Goal: Information Seeking & Learning: Compare options

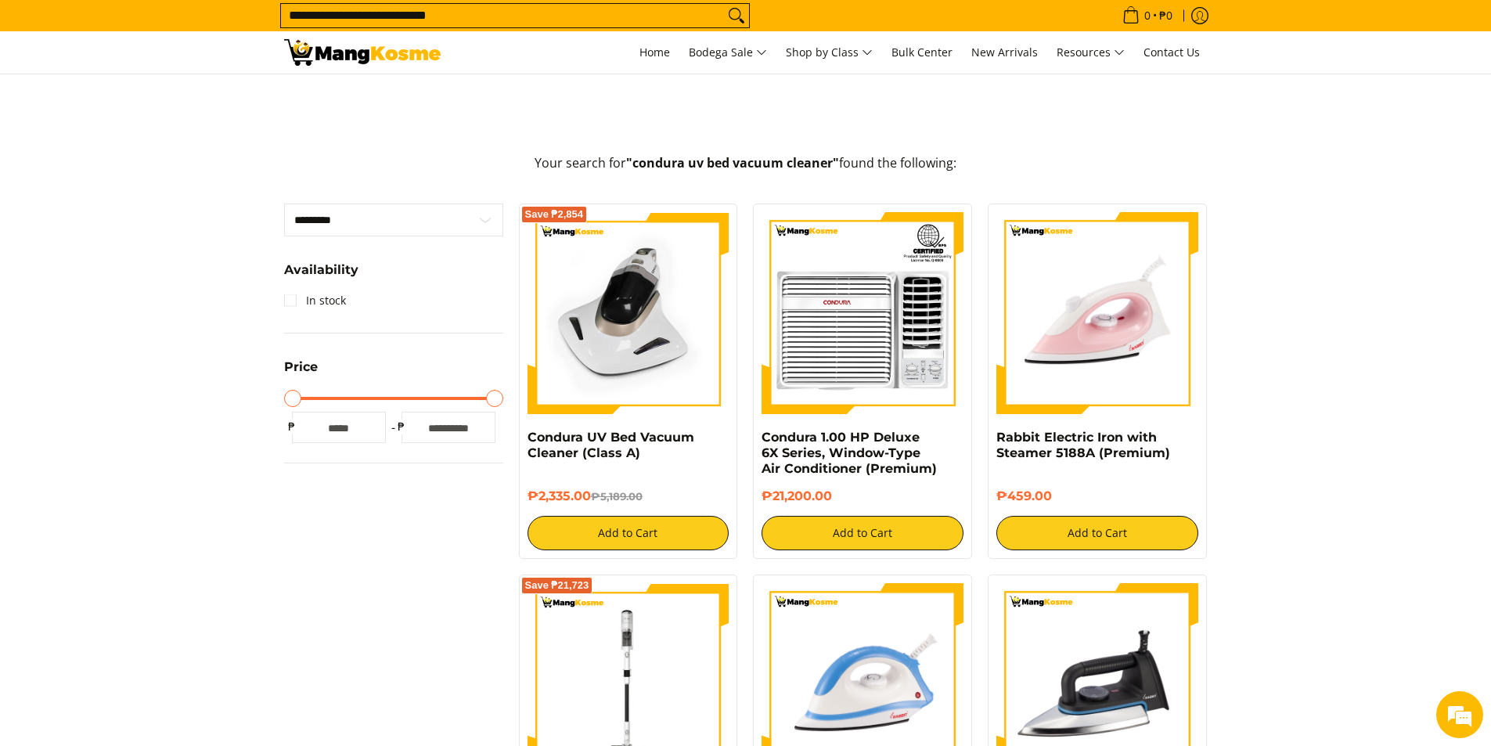
scroll to position [151, 0]
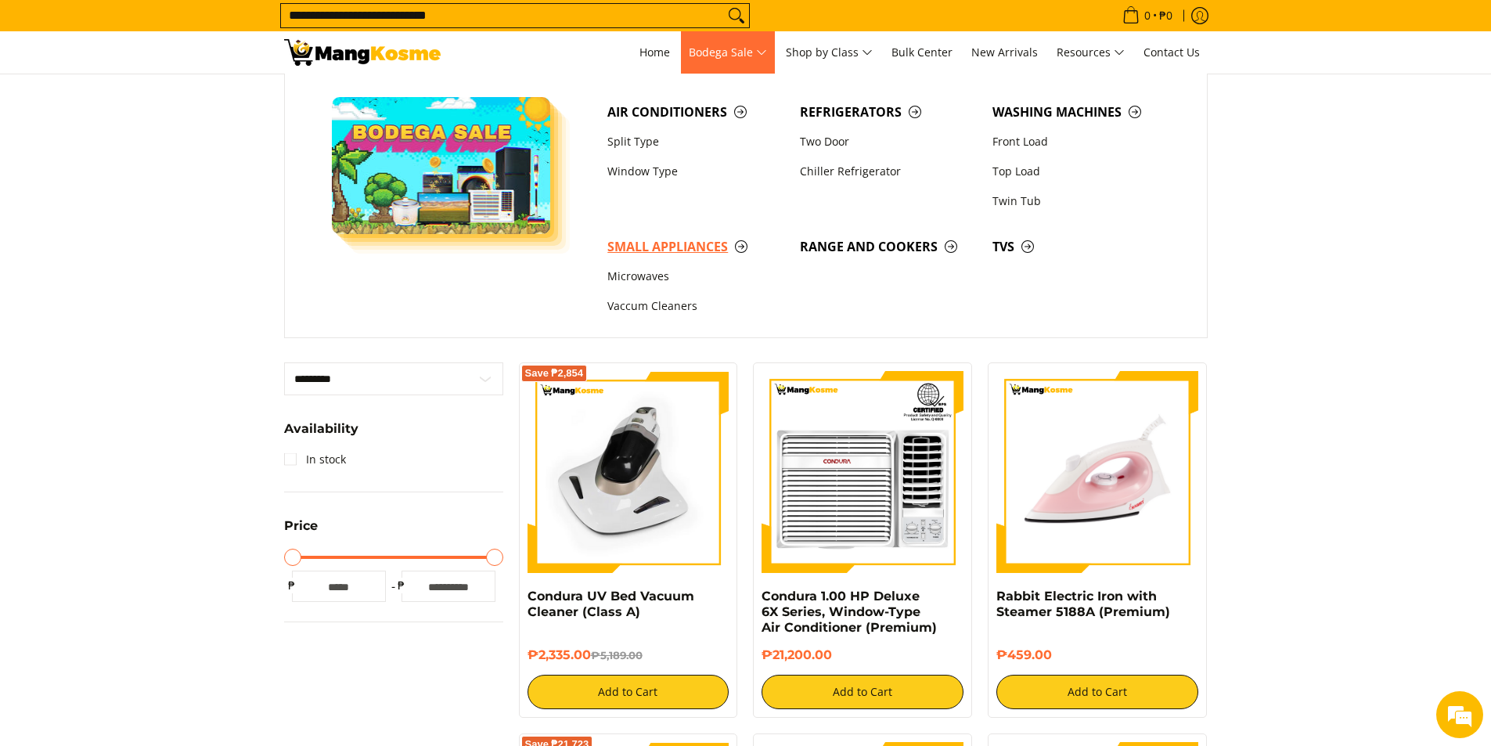
click at [693, 247] on span "Small Appliances" at bounding box center [695, 247] width 177 height 20
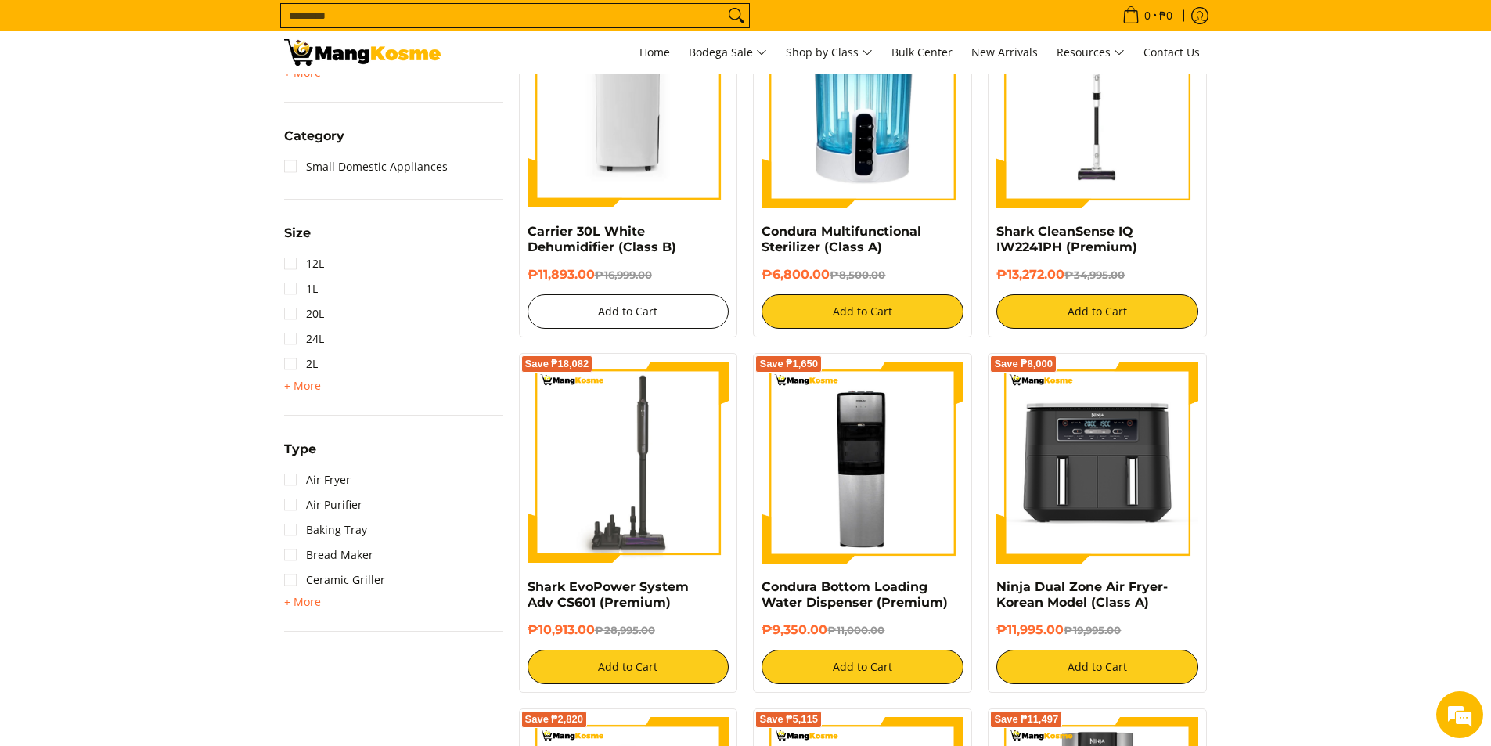
scroll to position [861, 0]
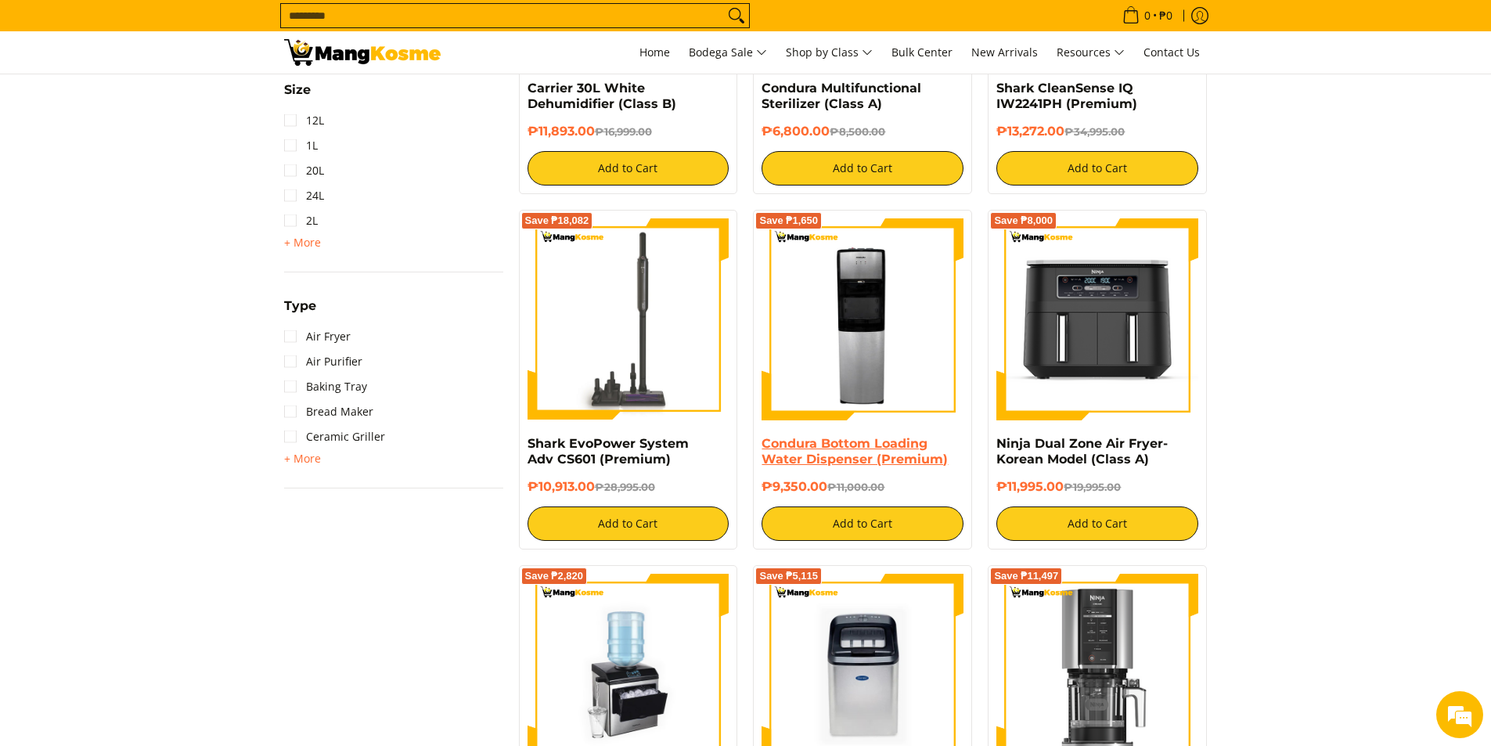
click at [871, 454] on link "Condura Bottom Loading Water Dispenser (Premium)" at bounding box center [854, 451] width 186 height 31
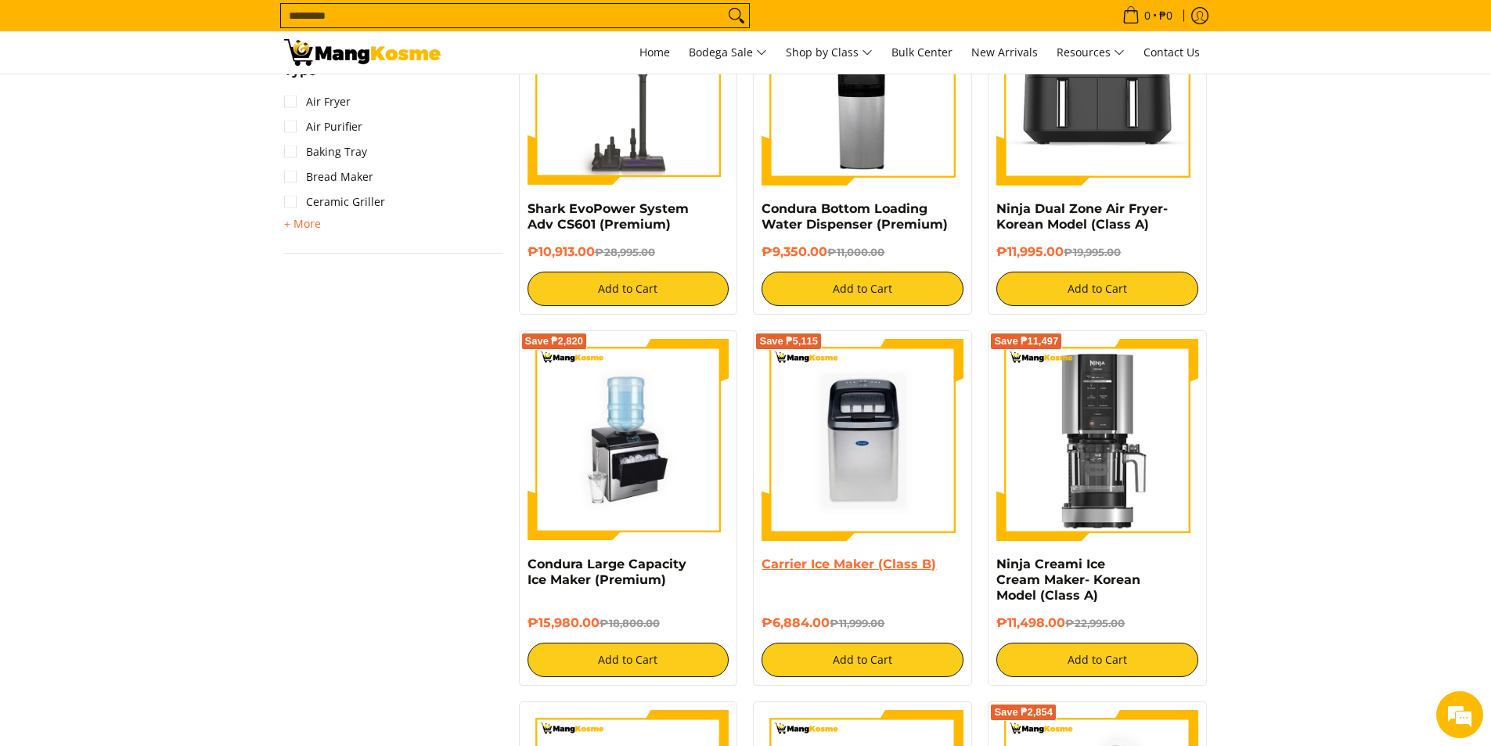
click at [914, 559] on link "Carrier Ice Maker (Class B)" at bounding box center [848, 563] width 174 height 15
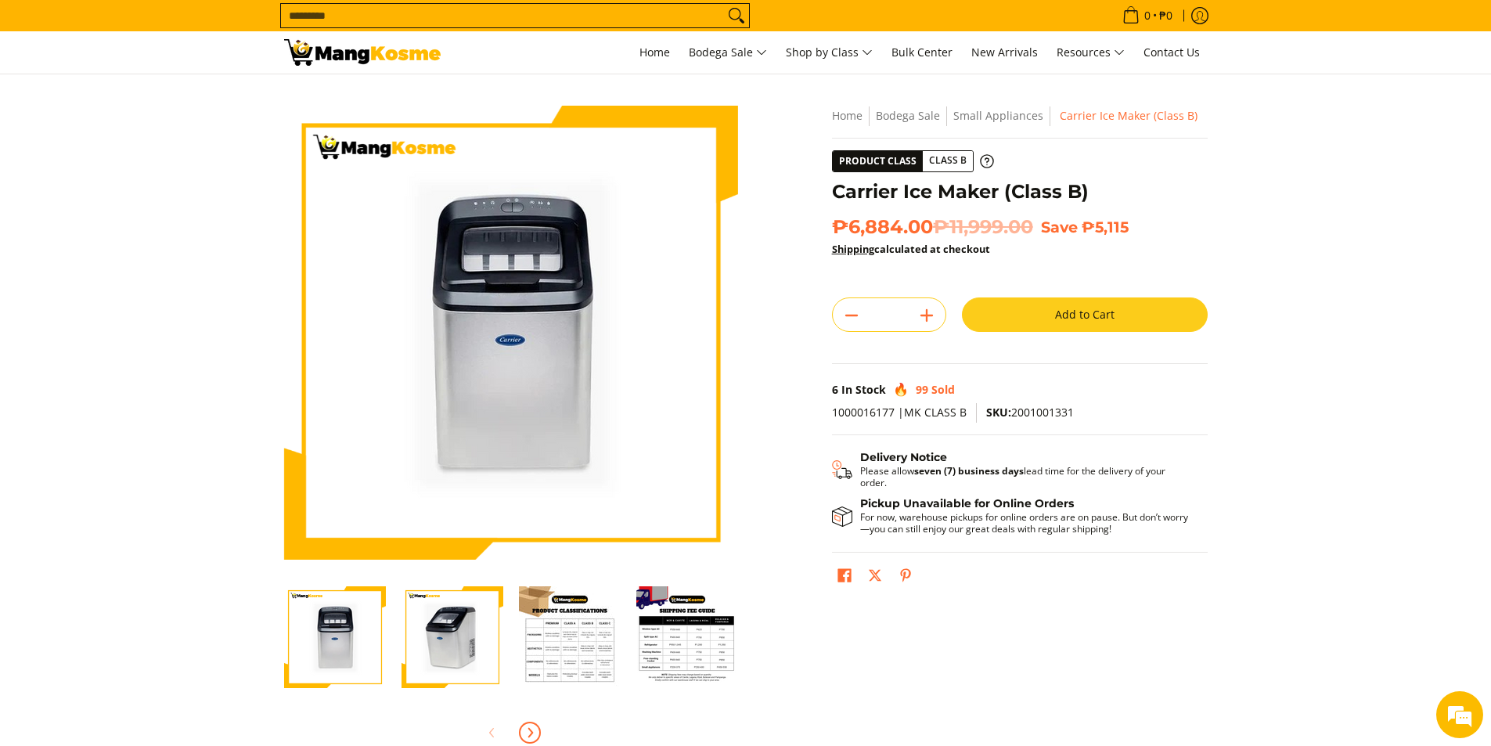
click at [534, 731] on icon "Next" at bounding box center [529, 732] width 13 height 13
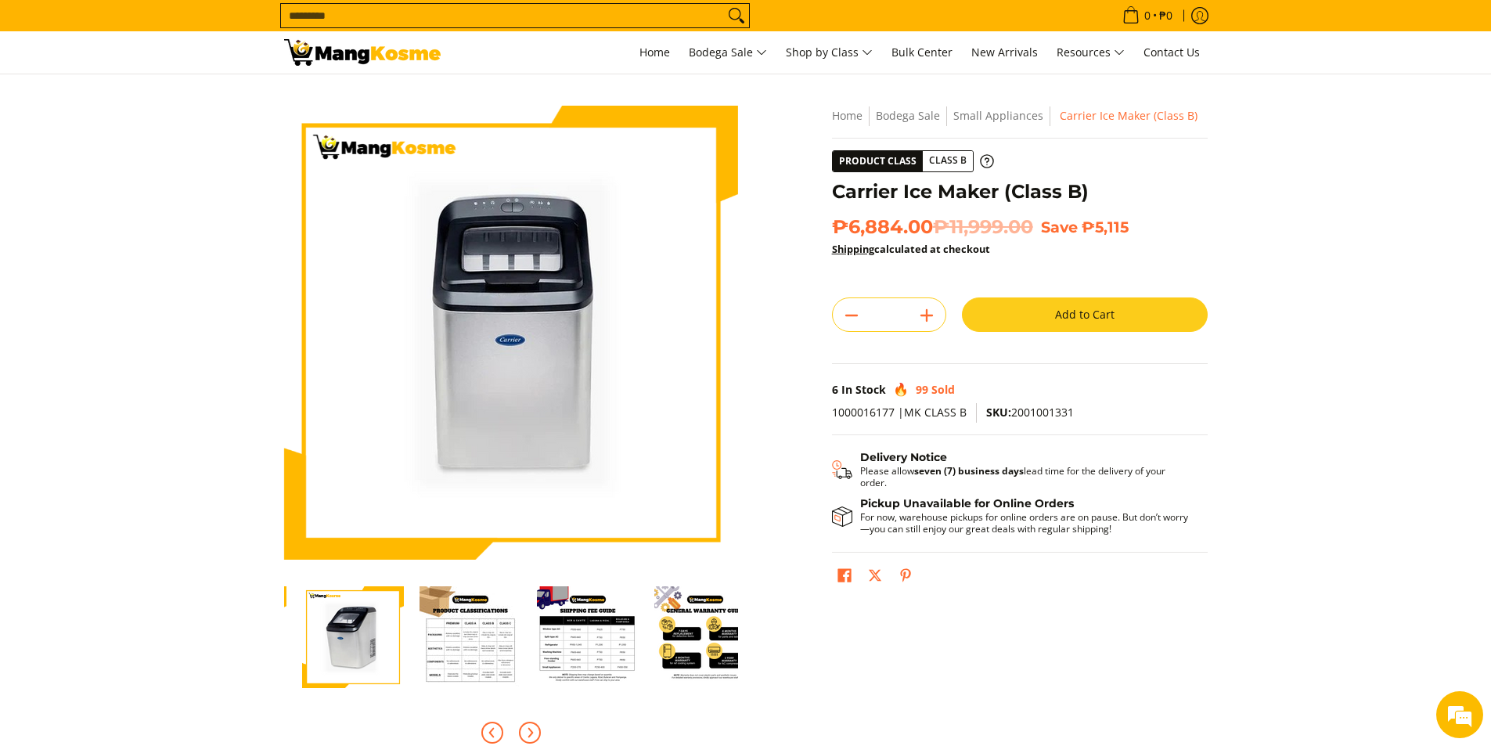
scroll to position [0, 117]
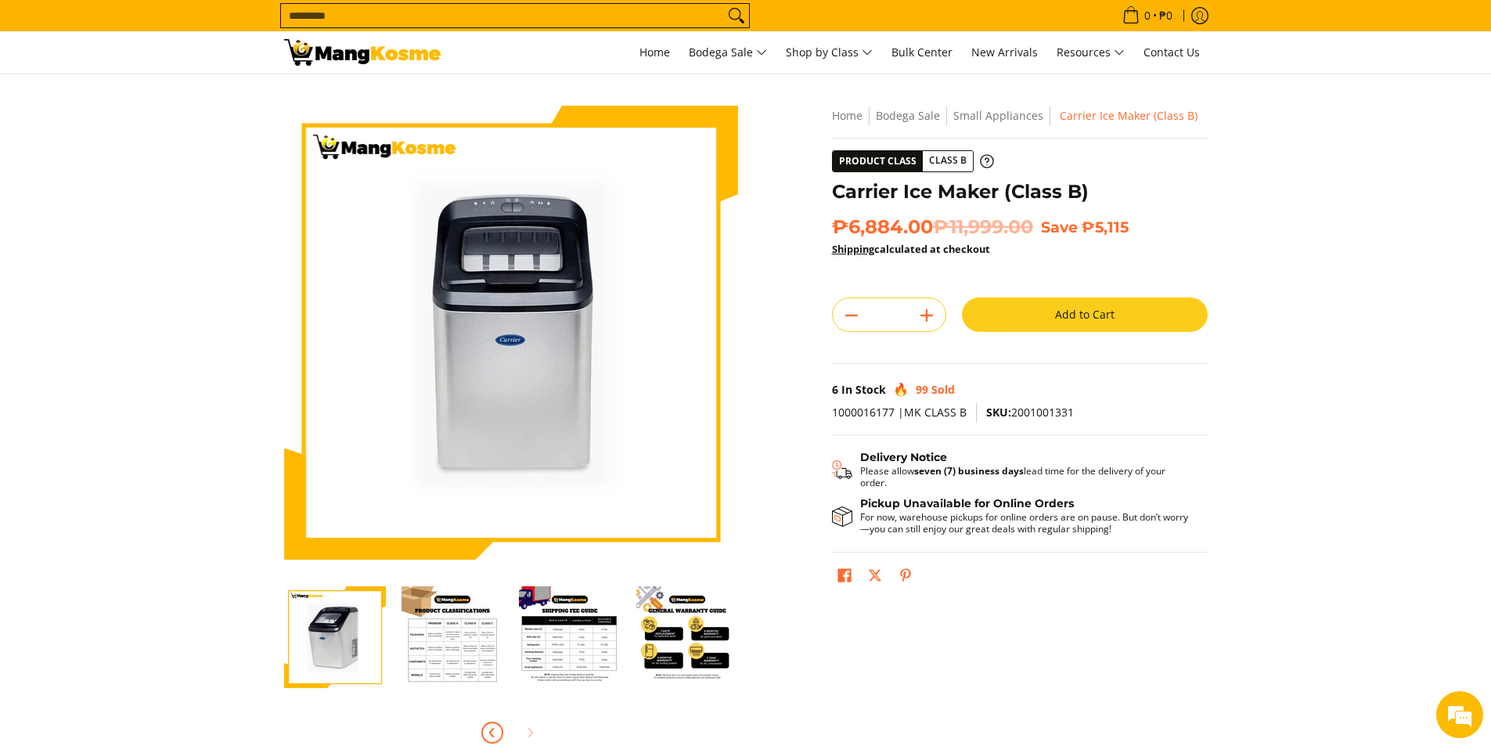
click at [491, 736] on icon "Previous" at bounding box center [492, 732] width 13 height 13
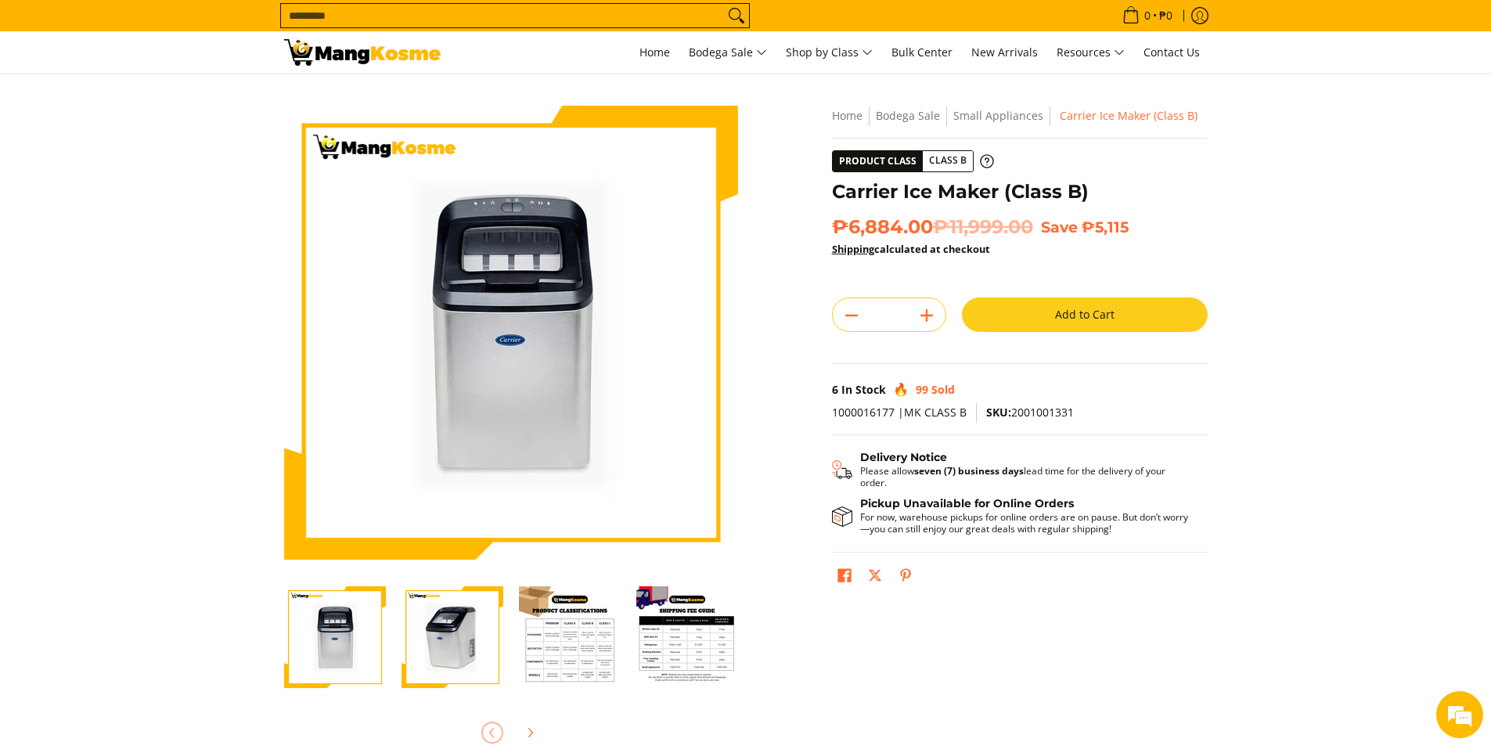
scroll to position [0, 0]
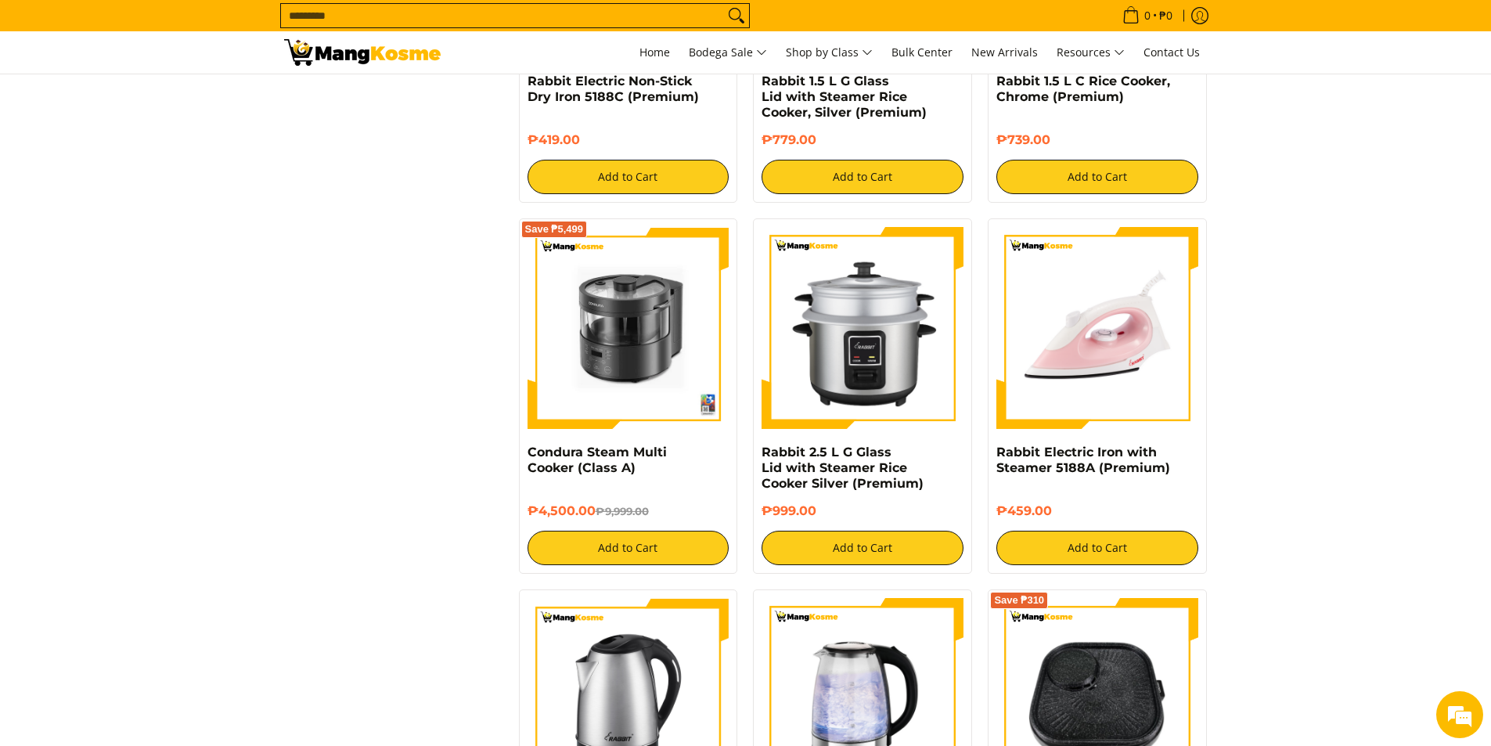
scroll to position [2348, 0]
